Goal: Check status

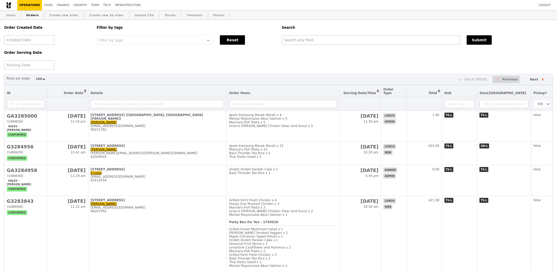
select select "100"
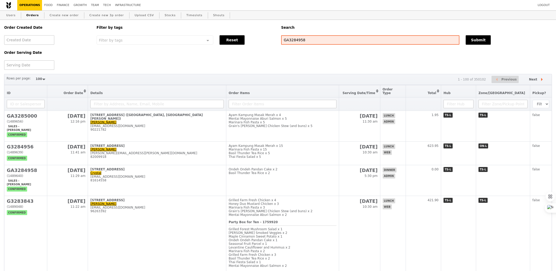
type input "GA3284958"
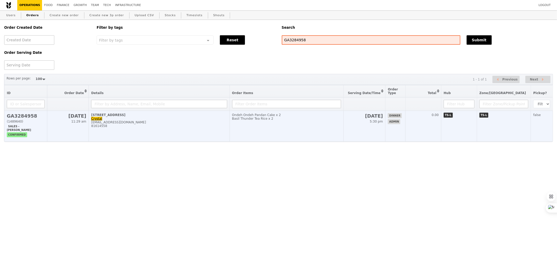
click at [310, 127] on td "Ondeh Ondeh Pandan Cake x 2 Basil Thunder Tea Rice x 2" at bounding box center [287, 126] width 114 height 31
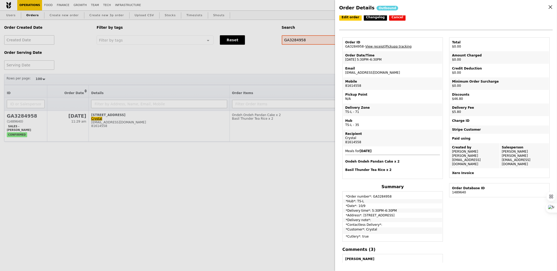
scroll to position [1, 0]
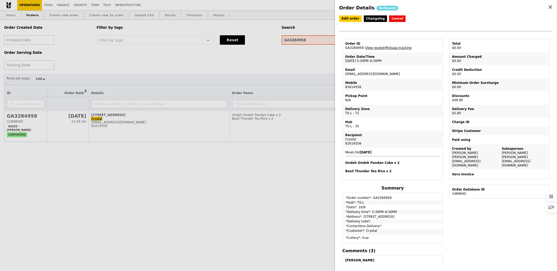
click at [315, 167] on div "Order Details Outbound Edit order Changelog Cancel Order ID GA3284958 – View re…" at bounding box center [278, 135] width 557 height 271
